Goal: Task Accomplishment & Management: Use online tool/utility

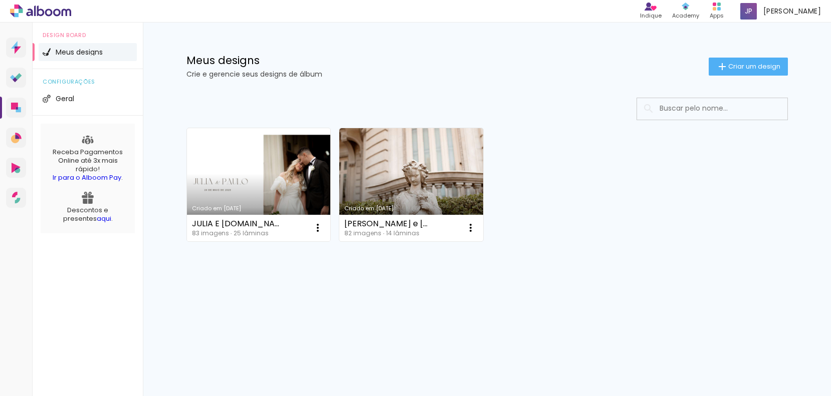
click at [261, 178] on link "Criado em [DATE]" at bounding box center [259, 184] width 144 height 113
